Goal: Find specific page/section: Find specific page/section

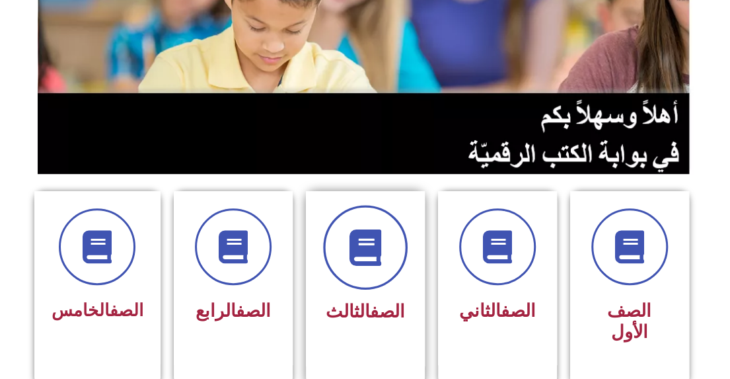
scroll to position [198, 0]
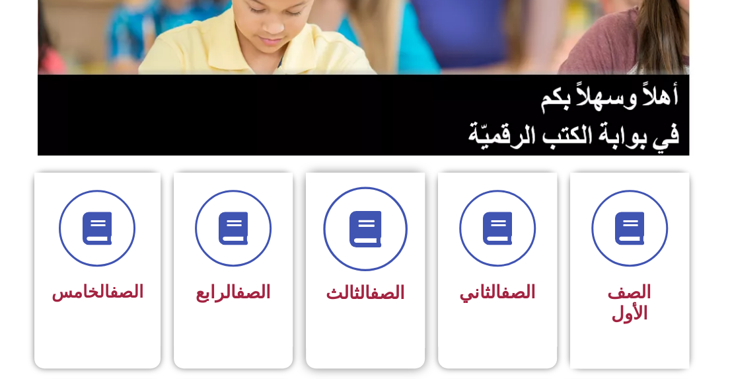
click at [377, 233] on icon at bounding box center [365, 229] width 36 height 36
click at [369, 239] on icon at bounding box center [365, 229] width 36 height 36
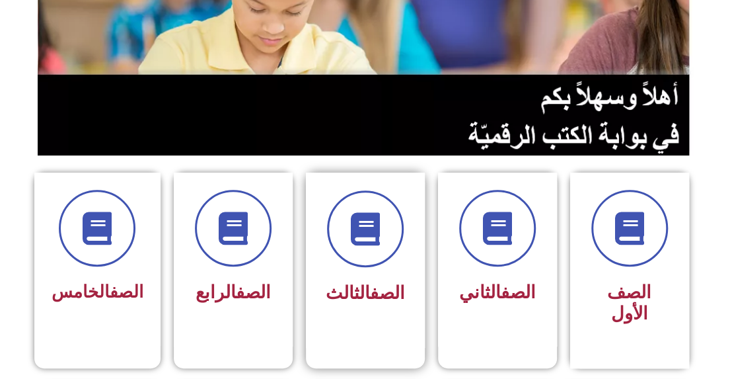
click at [358, 288] on span "الصف الثالث" at bounding box center [365, 292] width 79 height 21
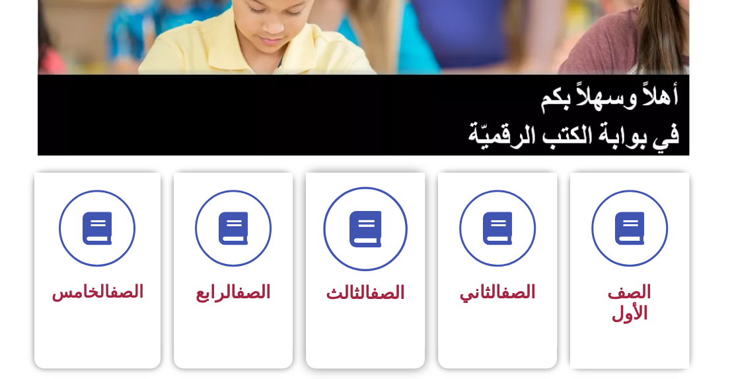
click at [361, 231] on icon at bounding box center [365, 229] width 36 height 36
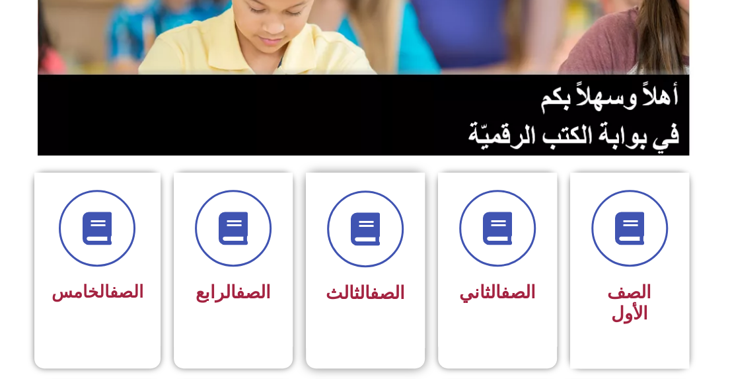
click at [412, 319] on div "الصف الثالث" at bounding box center [365, 259] width 119 height 175
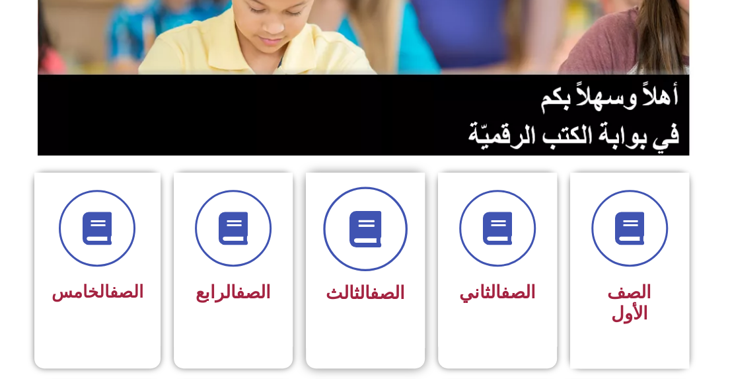
click at [362, 211] on icon at bounding box center [365, 229] width 36 height 36
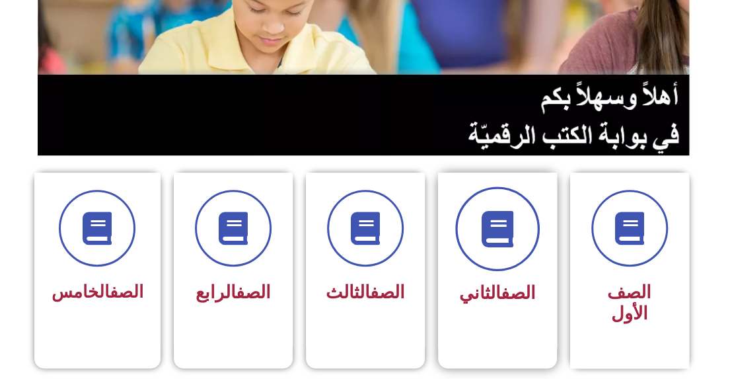
click at [508, 215] on icon at bounding box center [497, 229] width 36 height 36
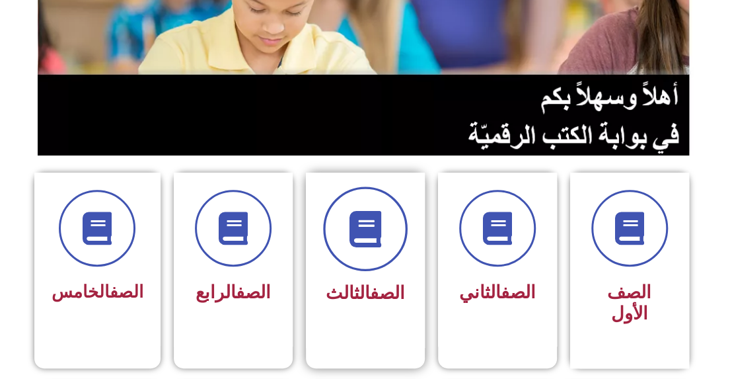
click at [388, 227] on span at bounding box center [365, 228] width 85 height 85
click at [385, 232] on span at bounding box center [365, 228] width 85 height 85
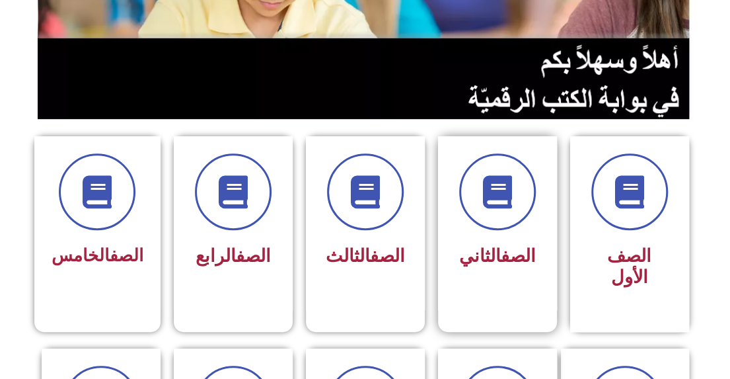
scroll to position [264, 0]
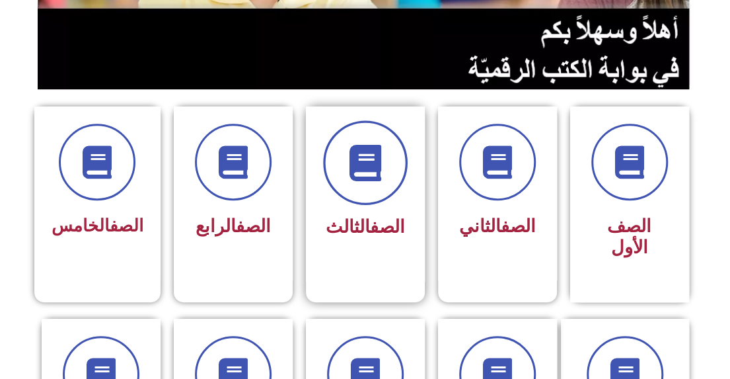
click at [376, 155] on icon at bounding box center [365, 163] width 36 height 36
click at [395, 159] on span at bounding box center [365, 162] width 85 height 85
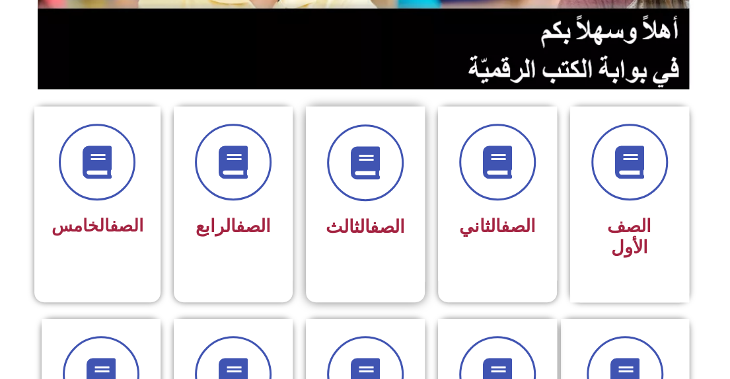
click at [354, 243] on div "الصف الثالث" at bounding box center [365, 227] width 83 height 33
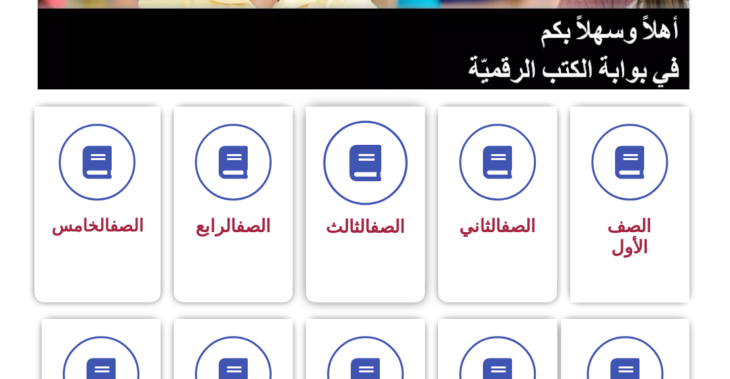
click at [382, 169] on icon at bounding box center [365, 163] width 36 height 36
